Goal: Information Seeking & Learning: Learn about a topic

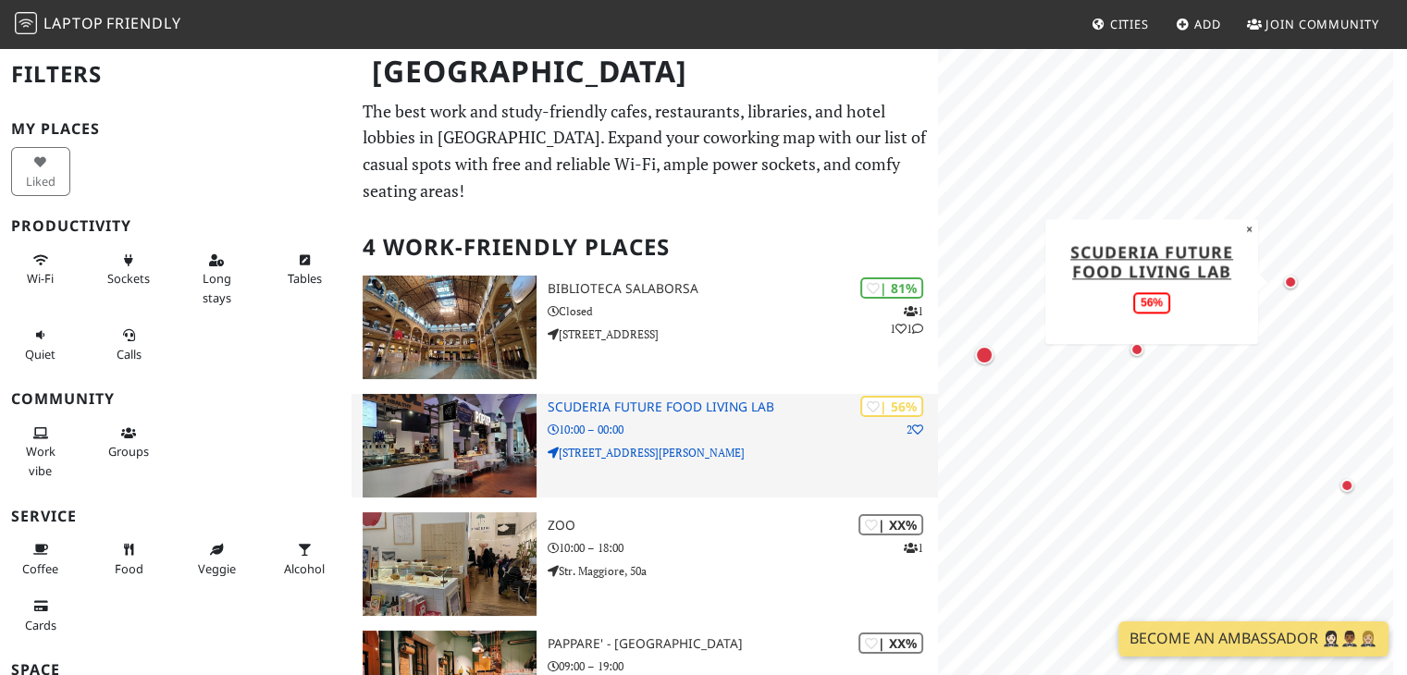
drag, startPoint x: 0, startPoint y: 0, endPoint x: 668, endPoint y: 386, distance: 771.3
click at [668, 400] on h3 "Scuderia Future Food Living Lab" at bounding box center [743, 408] width 391 height 16
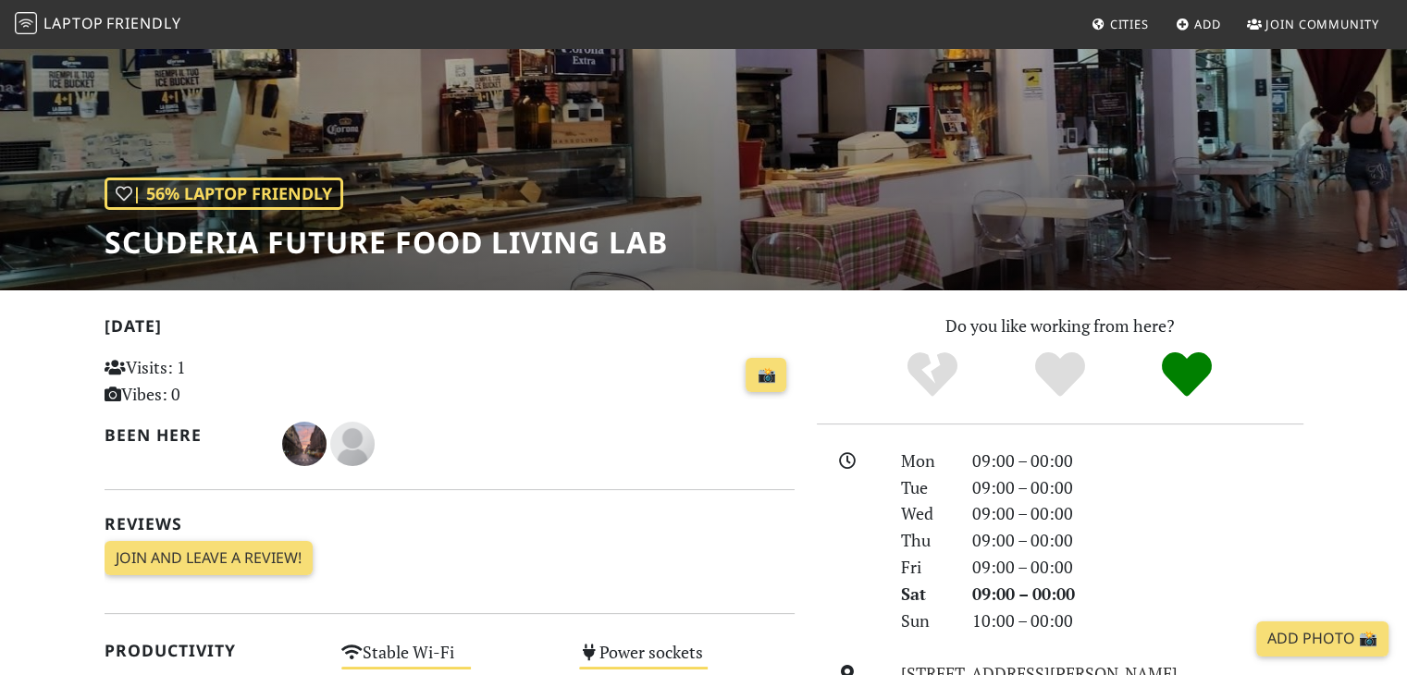
scroll to position [134, 0]
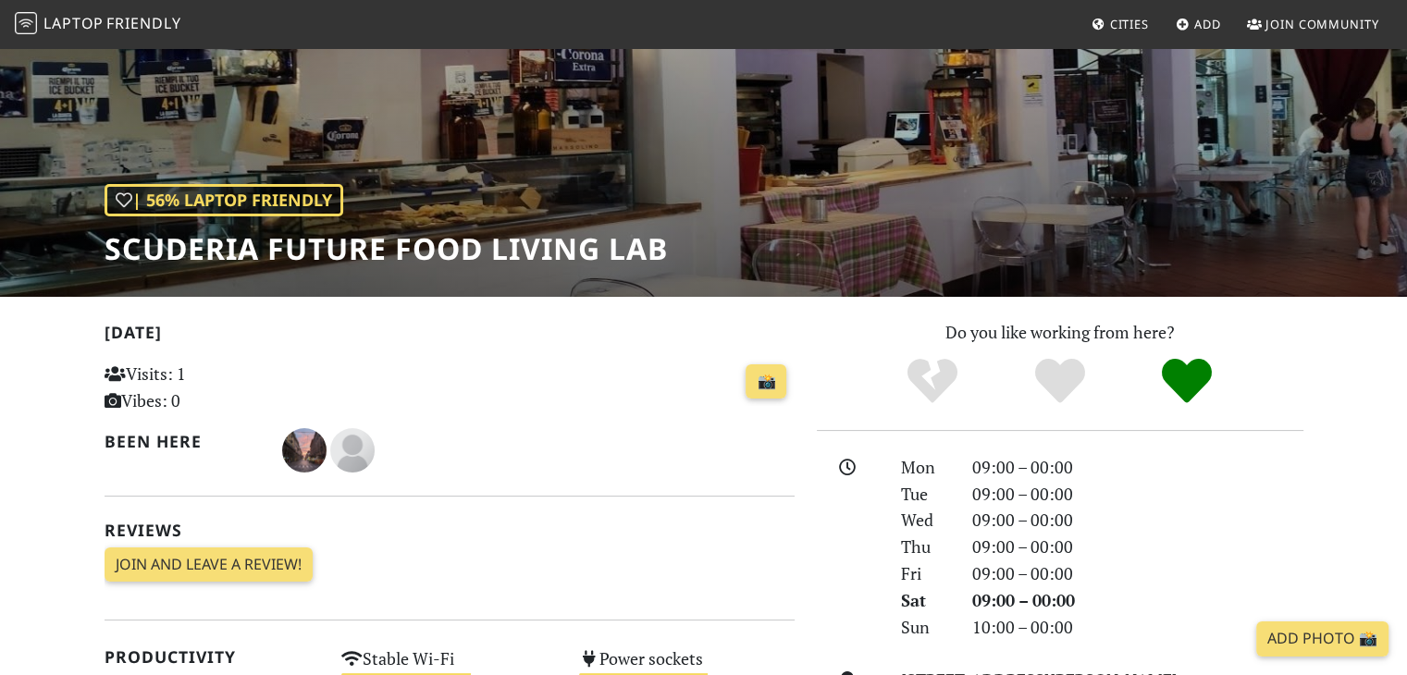
click at [469, 212] on div "| 56% Laptop Friendly Scuderia Future Food Living Lab" at bounding box center [386, 225] width 563 height 82
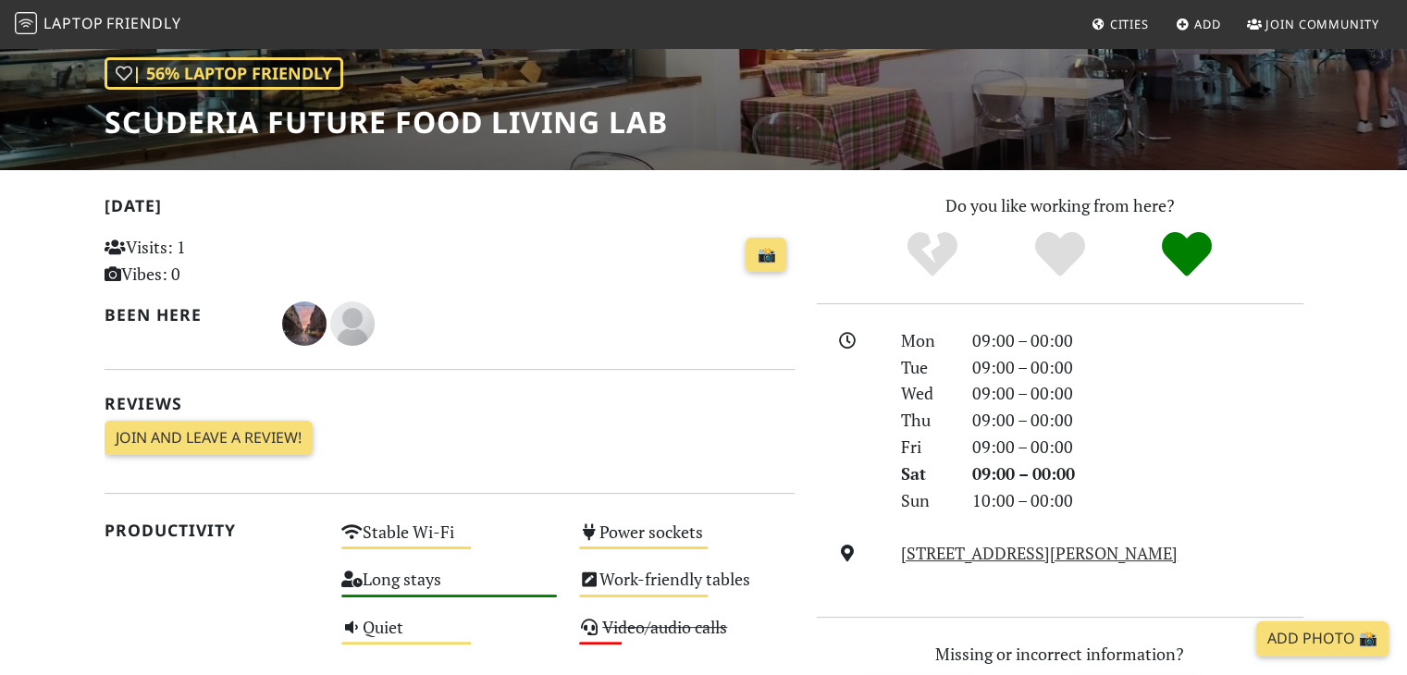
scroll to position [0, 0]
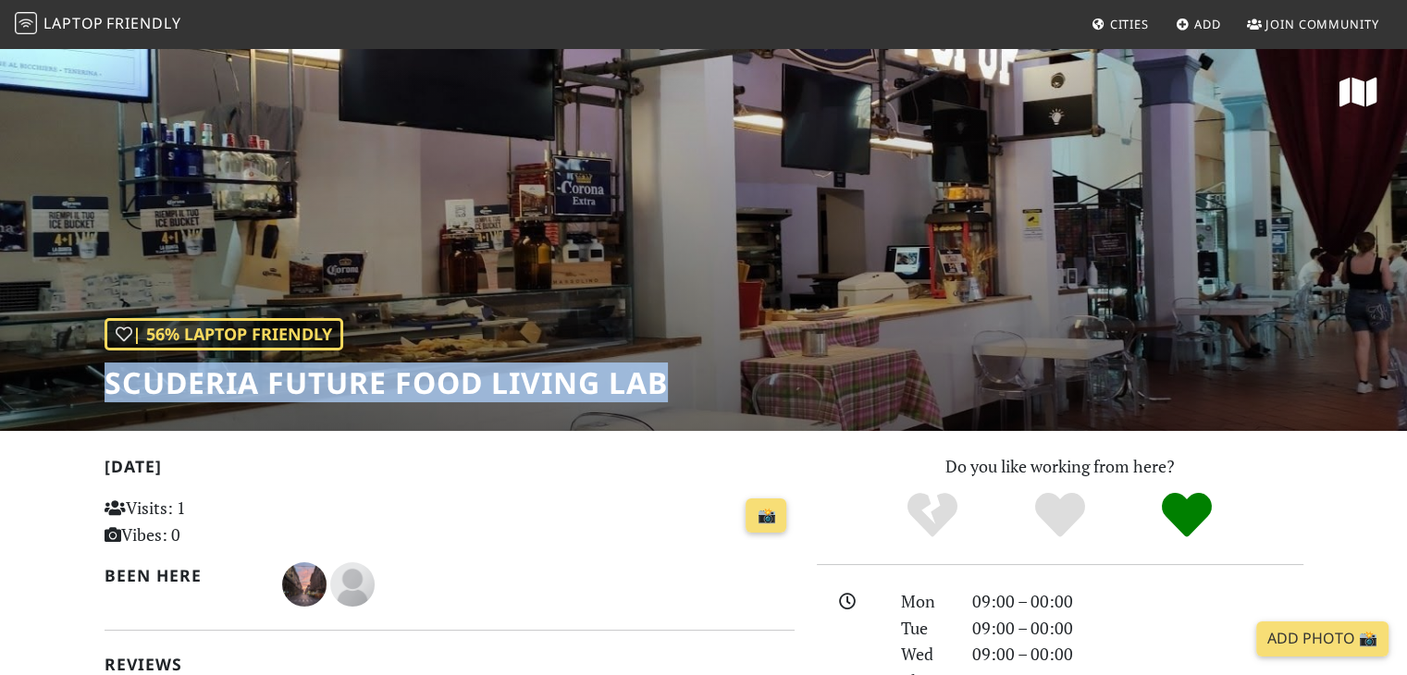
drag, startPoint x: 112, startPoint y: 371, endPoint x: 681, endPoint y: 393, distance: 569.4
click at [681, 393] on div "| 56% Laptop Friendly Scuderia Future Food Living Lab" at bounding box center [703, 238] width 1407 height 385
copy h1 "Scuderia Future Food Living Lab"
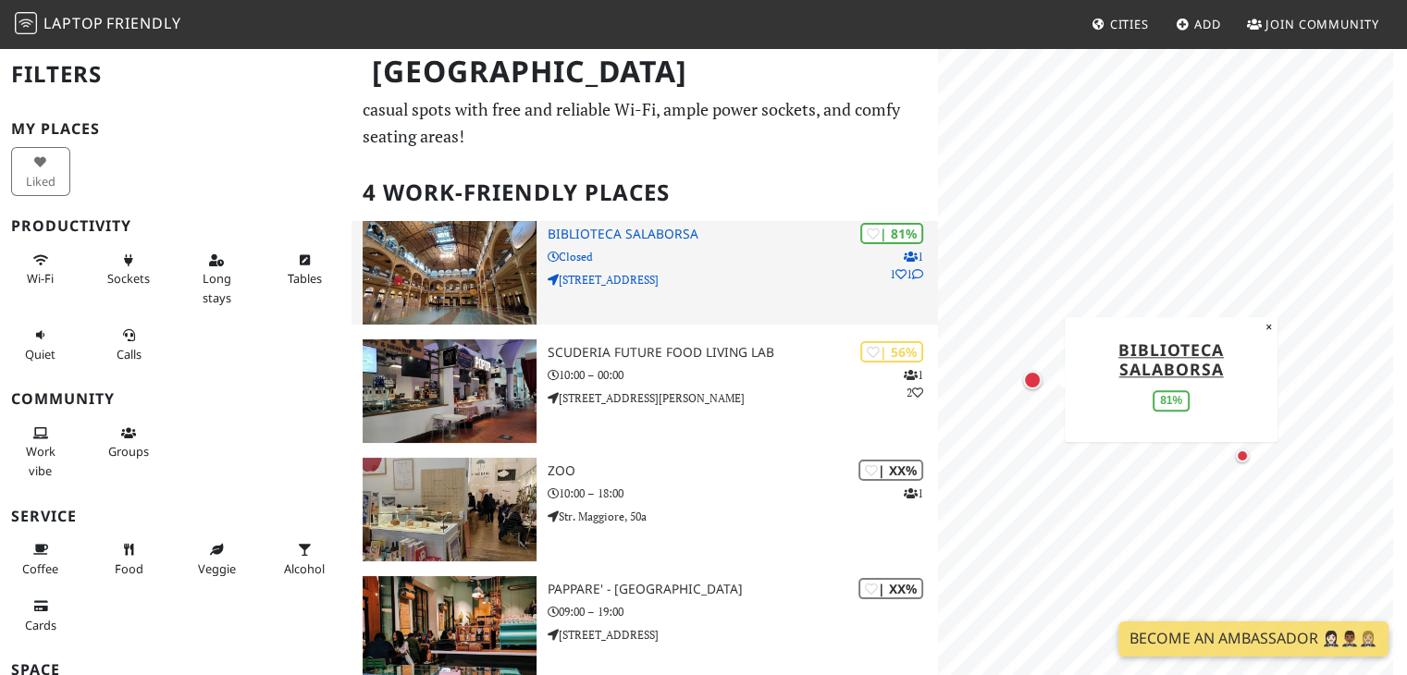
scroll to position [166, 0]
